Goal: Task Accomplishment & Management: Complete application form

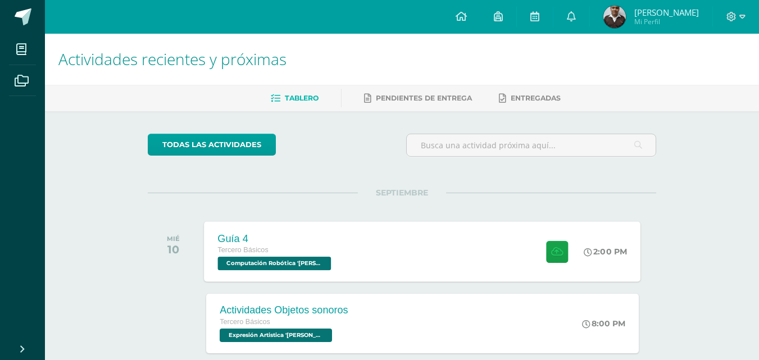
click at [468, 230] on div "Guía 4 Tercero Básicos Computación Robótica '[PERSON_NAME]' 2:00 PM Guía 4 Comp…" at bounding box center [423, 251] width 437 height 60
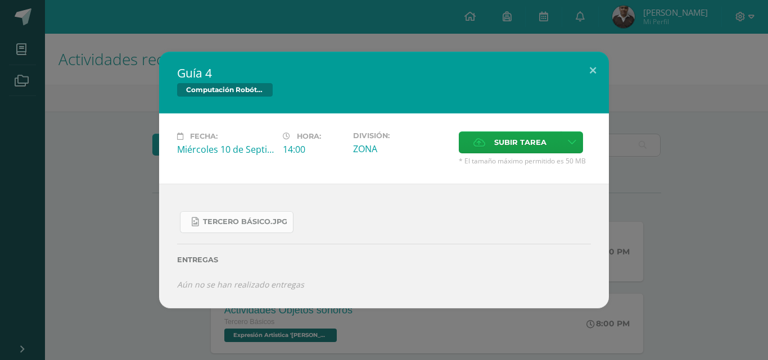
click at [245, 225] on span "Tercero Básico.jpg" at bounding box center [245, 221] width 84 height 9
click at [466, 149] on label "Subir tarea" at bounding box center [510, 142] width 102 height 22
click at [0, 0] on input "Subir tarea" at bounding box center [0, 0] width 0 height 0
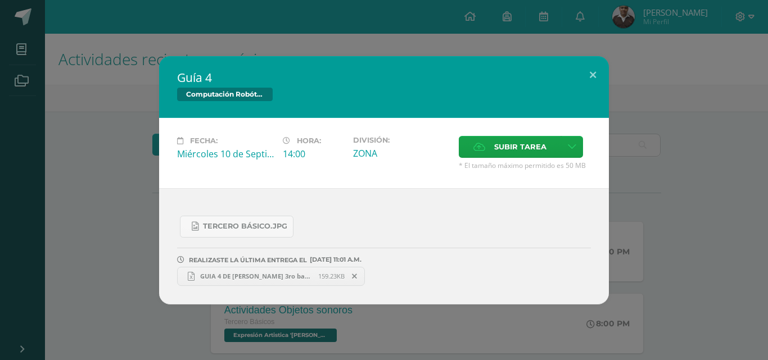
click at [698, 131] on div "Guía 4 Computación Robótica Fecha: [DATE] Hora: 14:00 División: Subir tarea" at bounding box center [383, 180] width 759 height 248
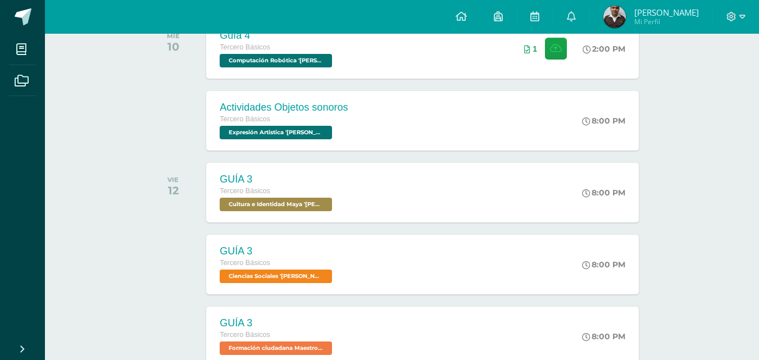
scroll to position [337, 0]
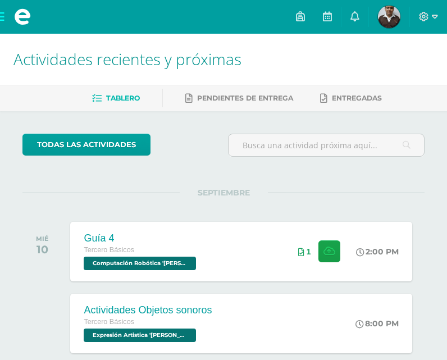
click at [437, 61] on div "Actividades recientes y próximas" at bounding box center [223, 59] width 447 height 51
